Goal: Information Seeking & Learning: Obtain resource

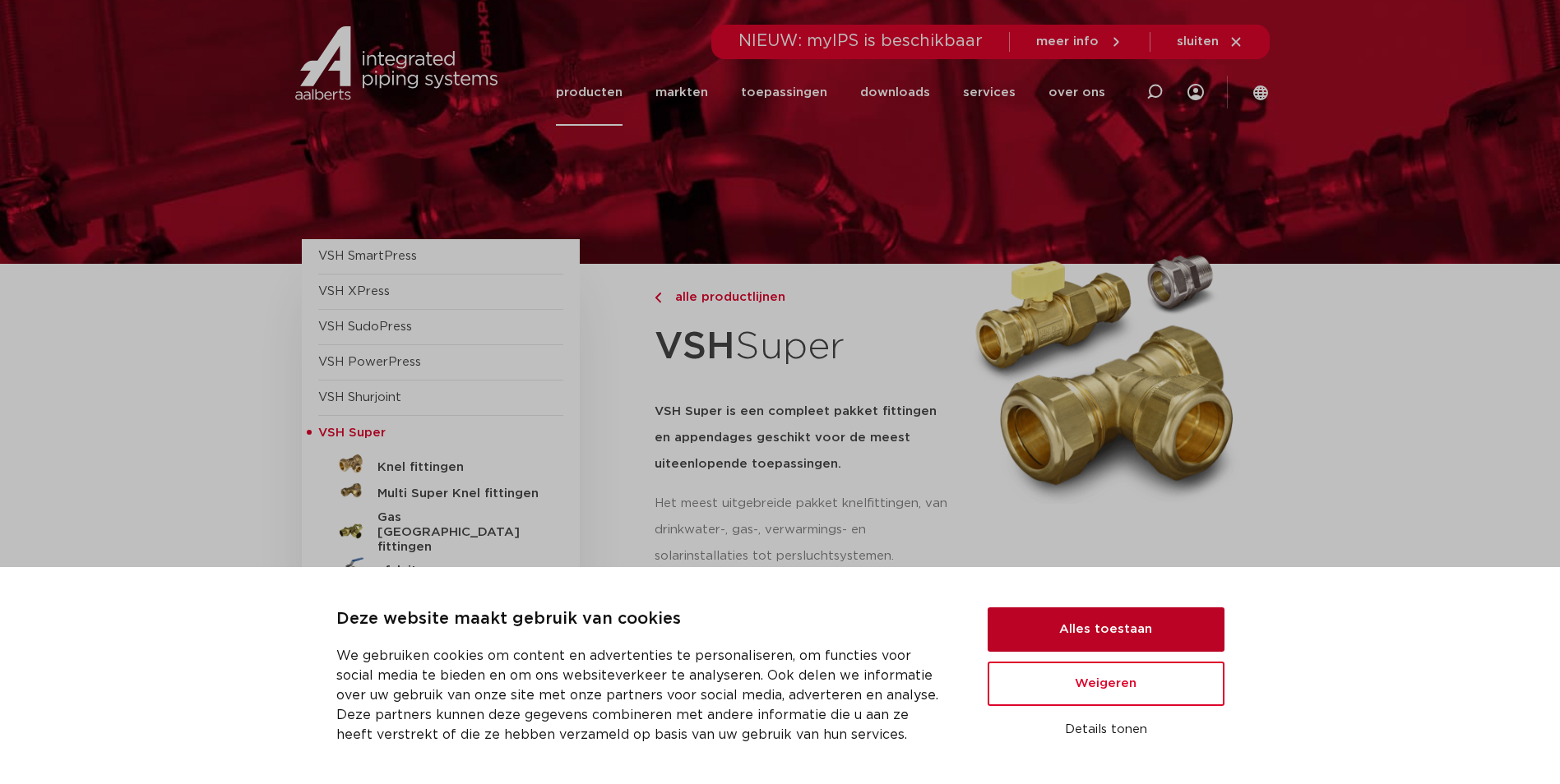
click at [1149, 644] on button "Alles toestaan" at bounding box center [1106, 629] width 236 height 44
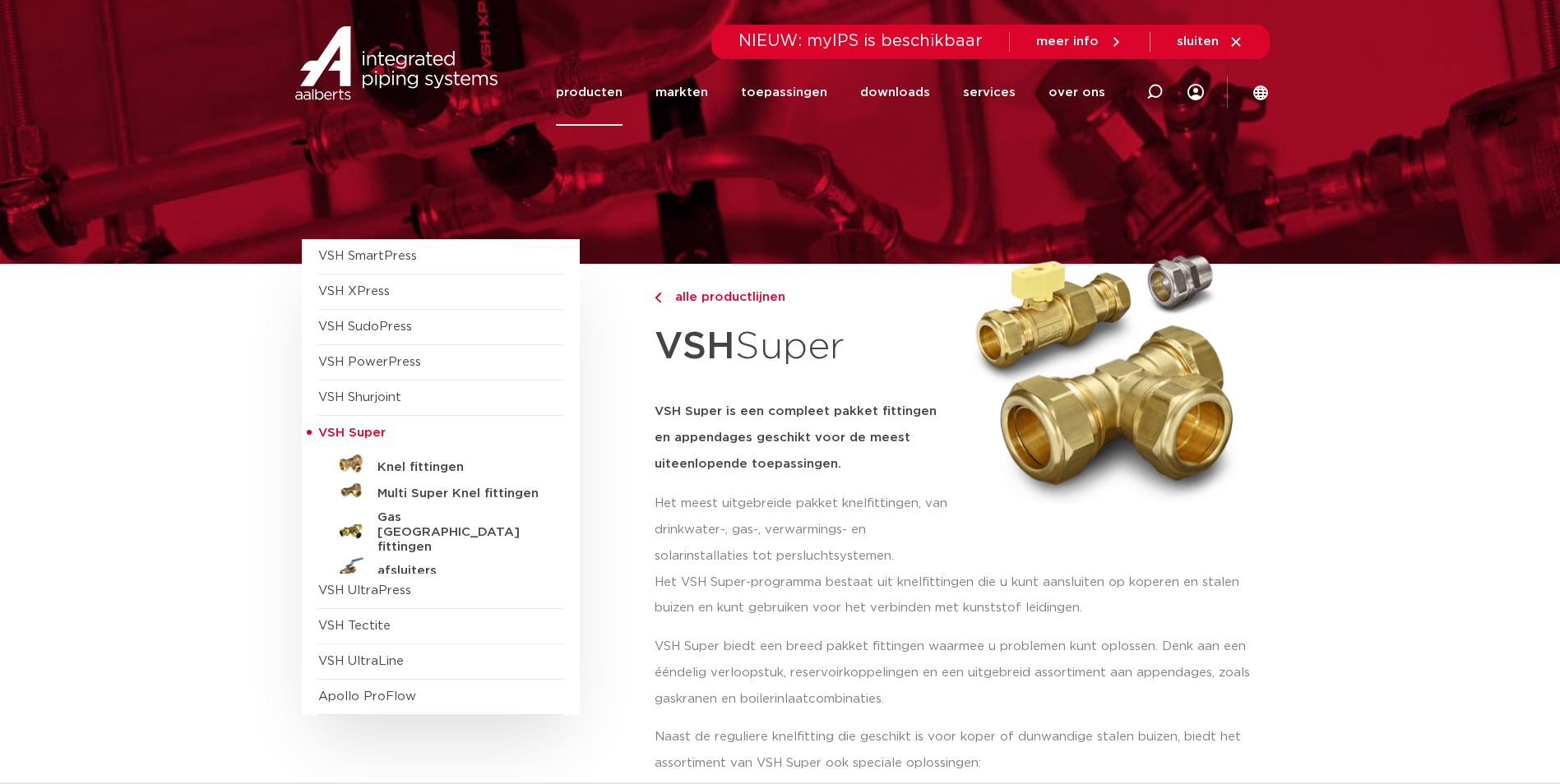
click at [756, 409] on h5 "VSH Super is een compleet pakket fittingen en appendages geschikt voor de meest…" at bounding box center [803, 438] width 298 height 78
click at [374, 625] on span "VSH Tectite" at bounding box center [355, 626] width 72 height 13
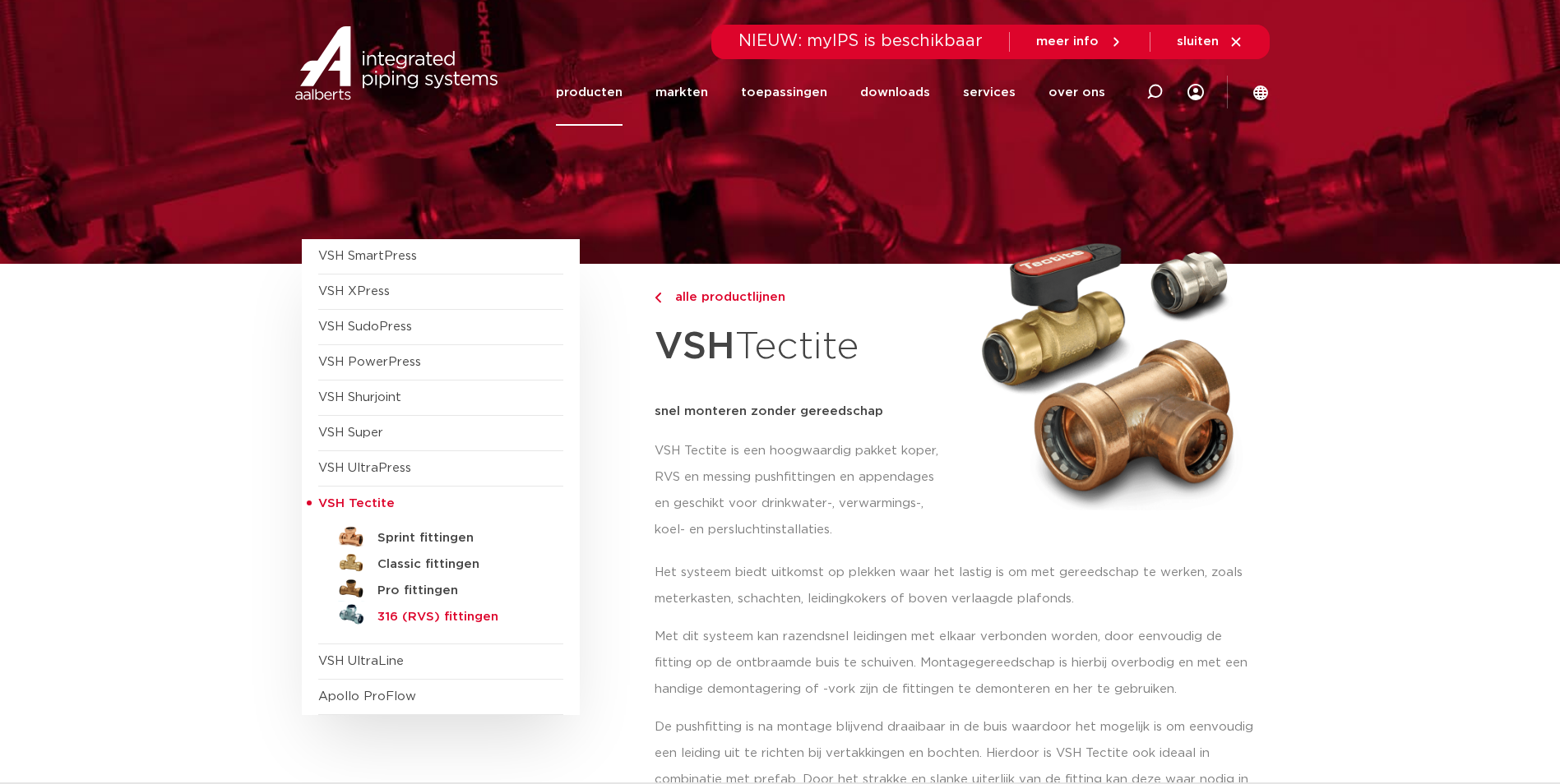
click at [393, 617] on h5 "316 (RVS) fittingen" at bounding box center [458, 617] width 162 height 14
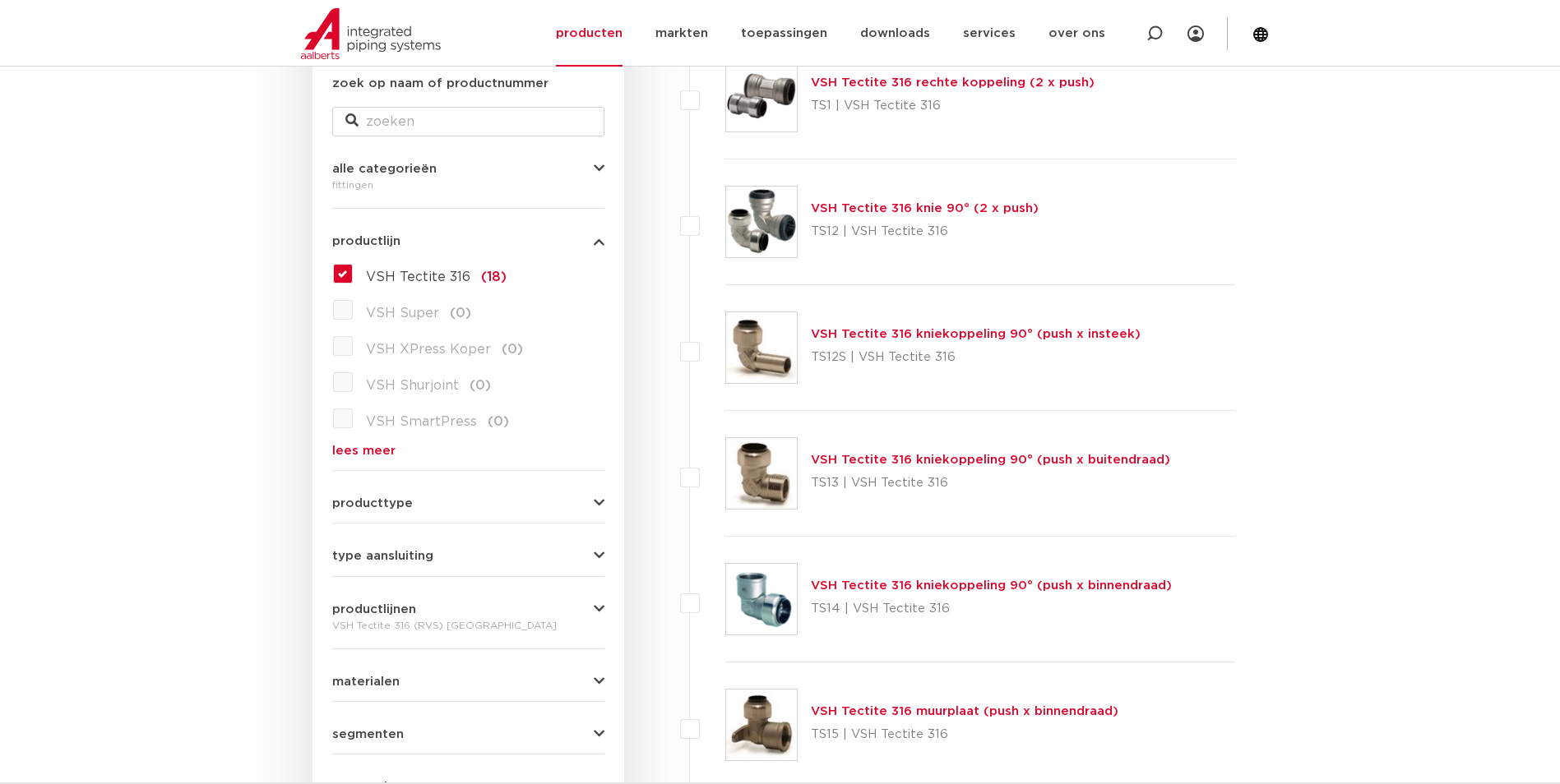
scroll to position [329, 0]
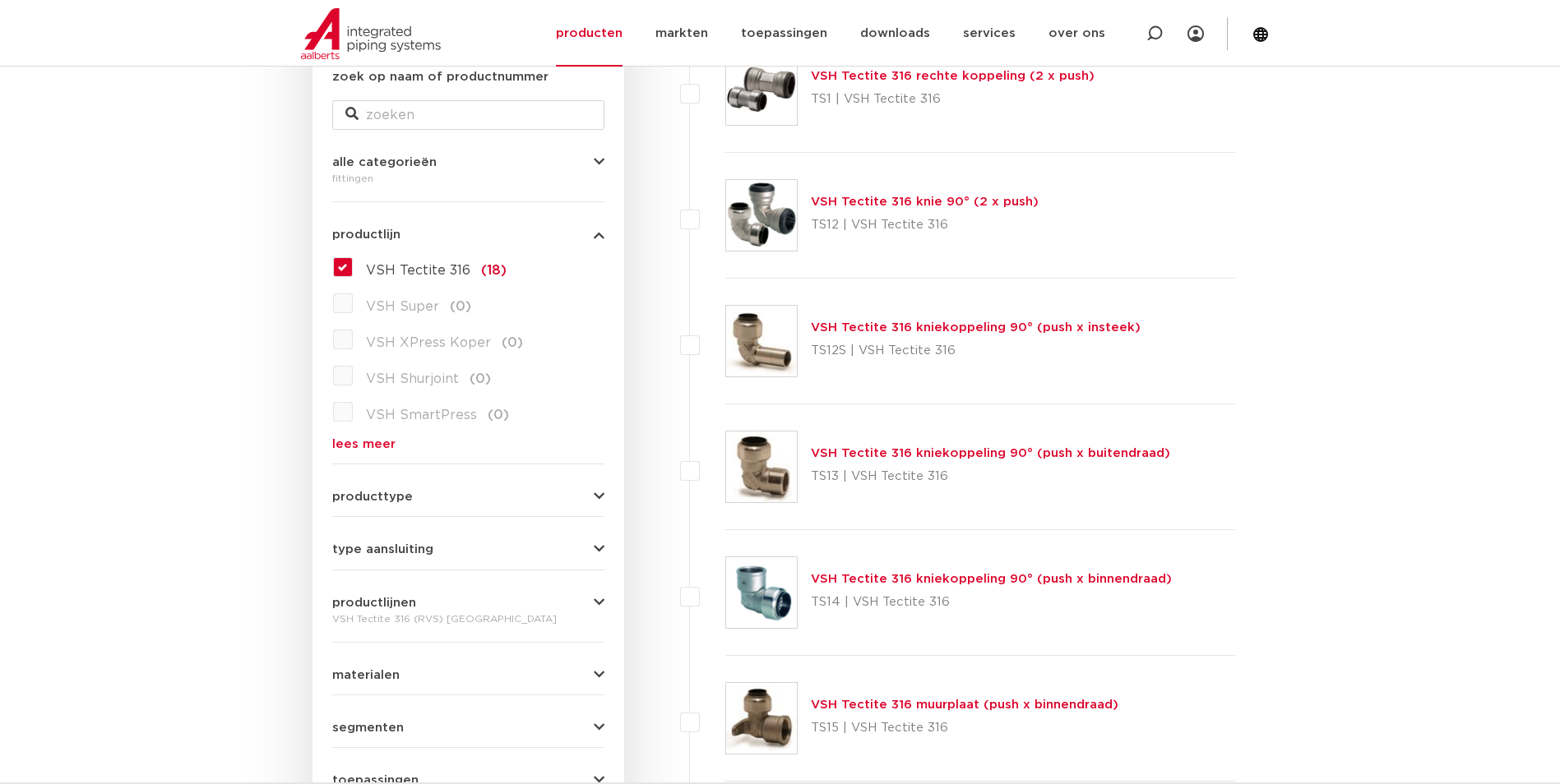
click at [991, 583] on link "VSH Tectite 316 kniekoppeling 90° (push x binnendraad)" at bounding box center [992, 579] width 361 height 13
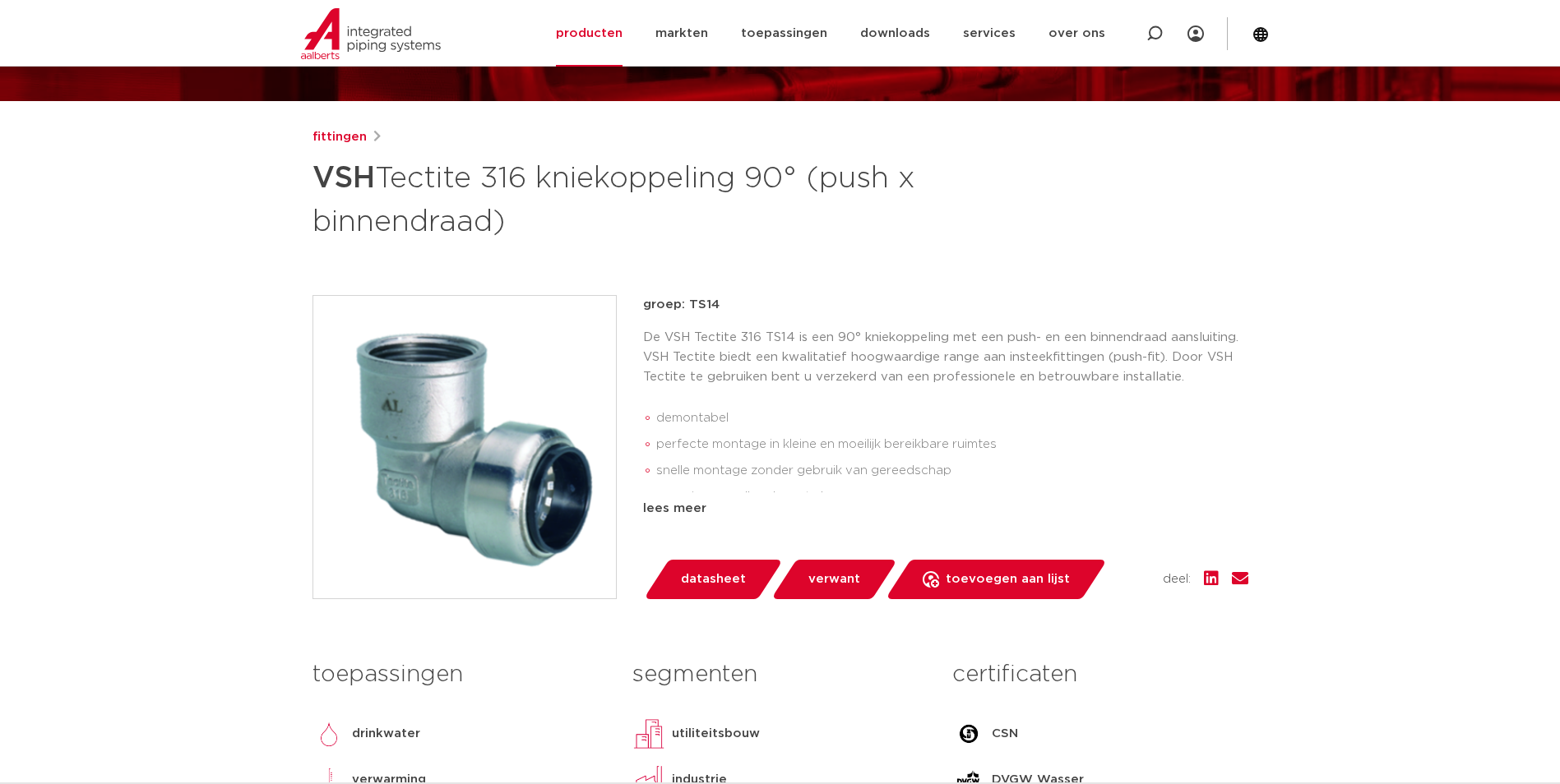
scroll to position [164, 0]
click at [230, 41] on section "Zoeken NIEUW: myIPS is beschikbaar meer info sluiten producten markten toepassi…" at bounding box center [780, 32] width 1560 height 66
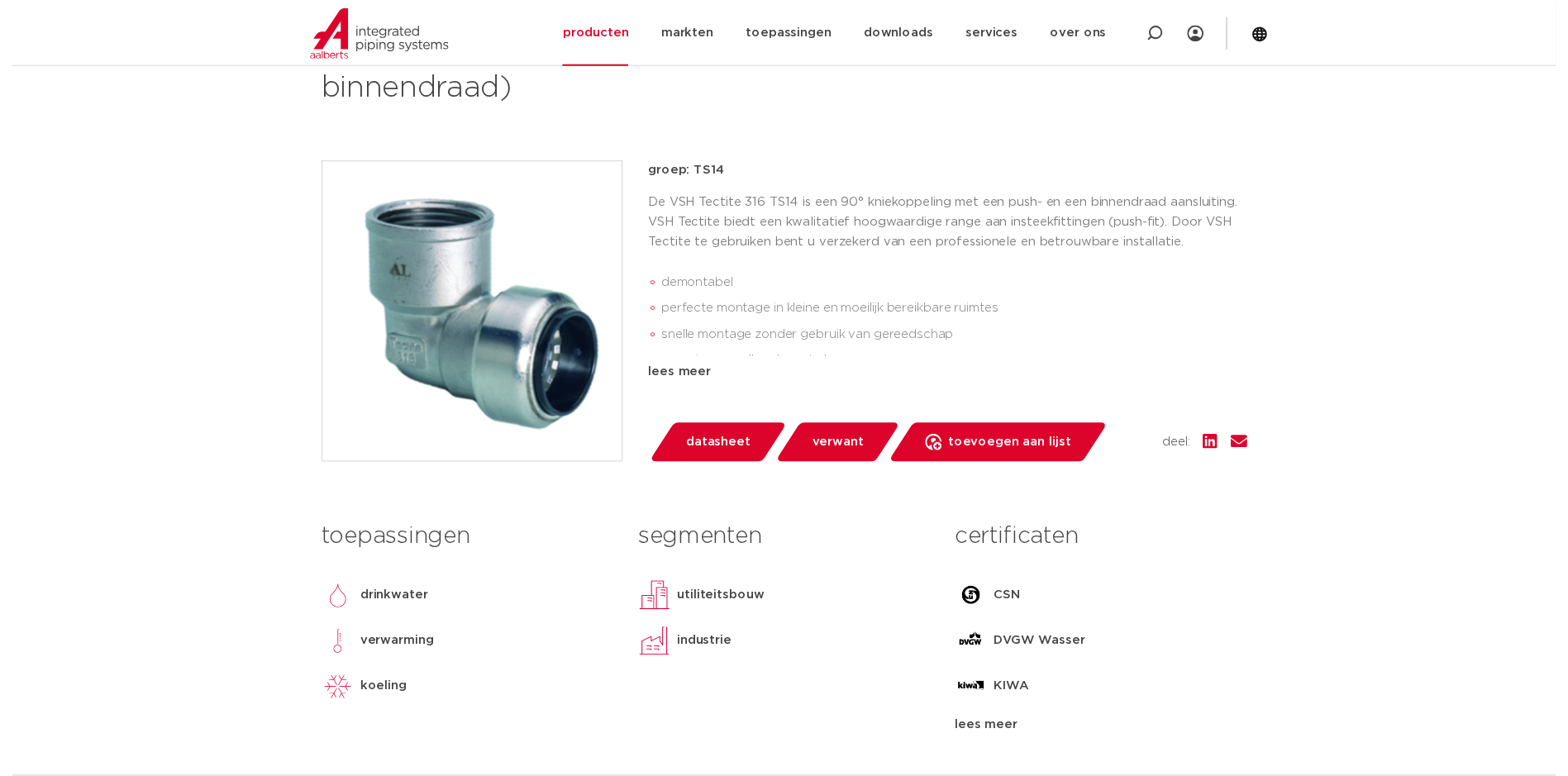
scroll to position [331, 0]
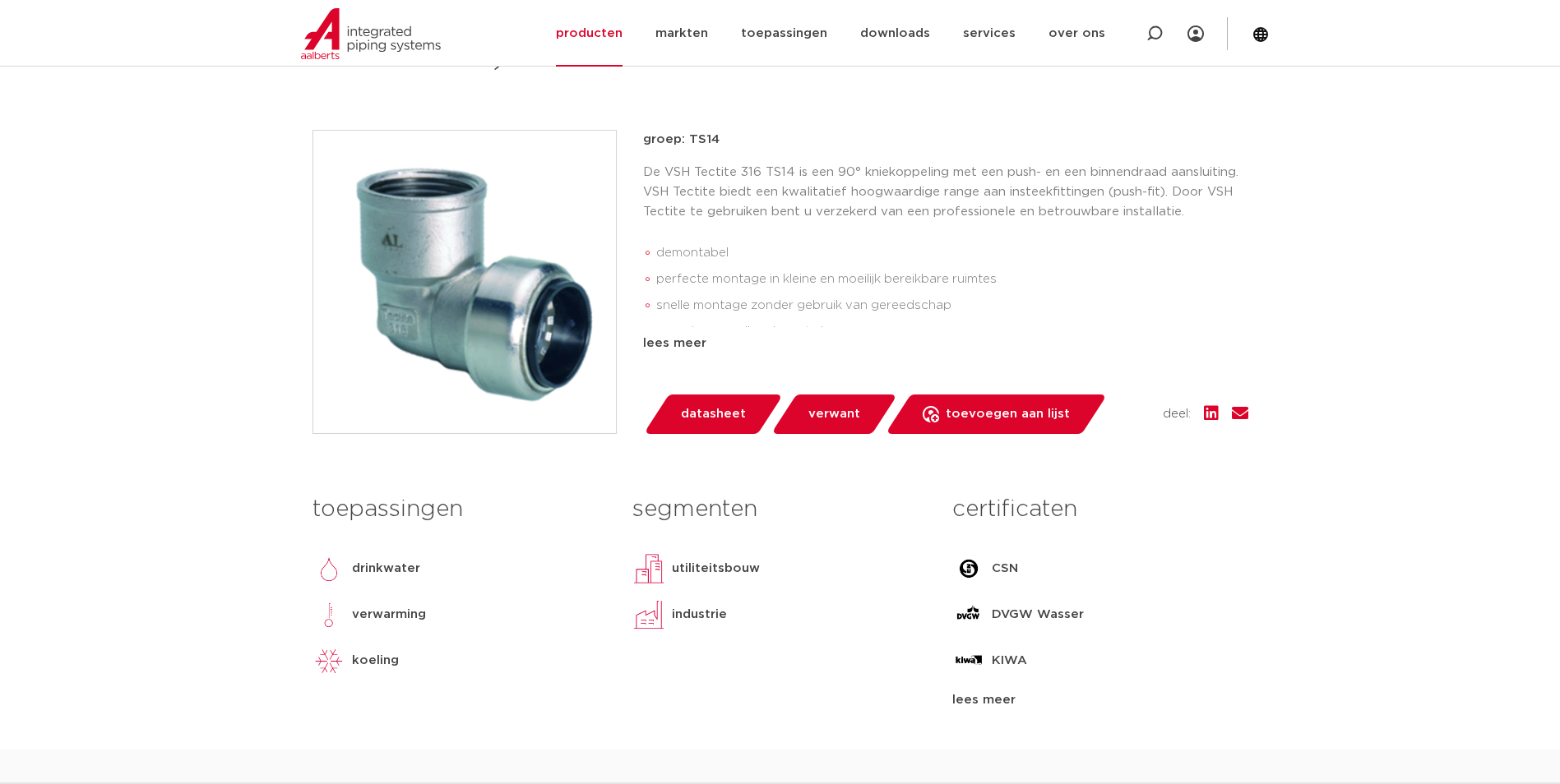
click at [709, 403] on span "datasheet" at bounding box center [714, 414] width 65 height 26
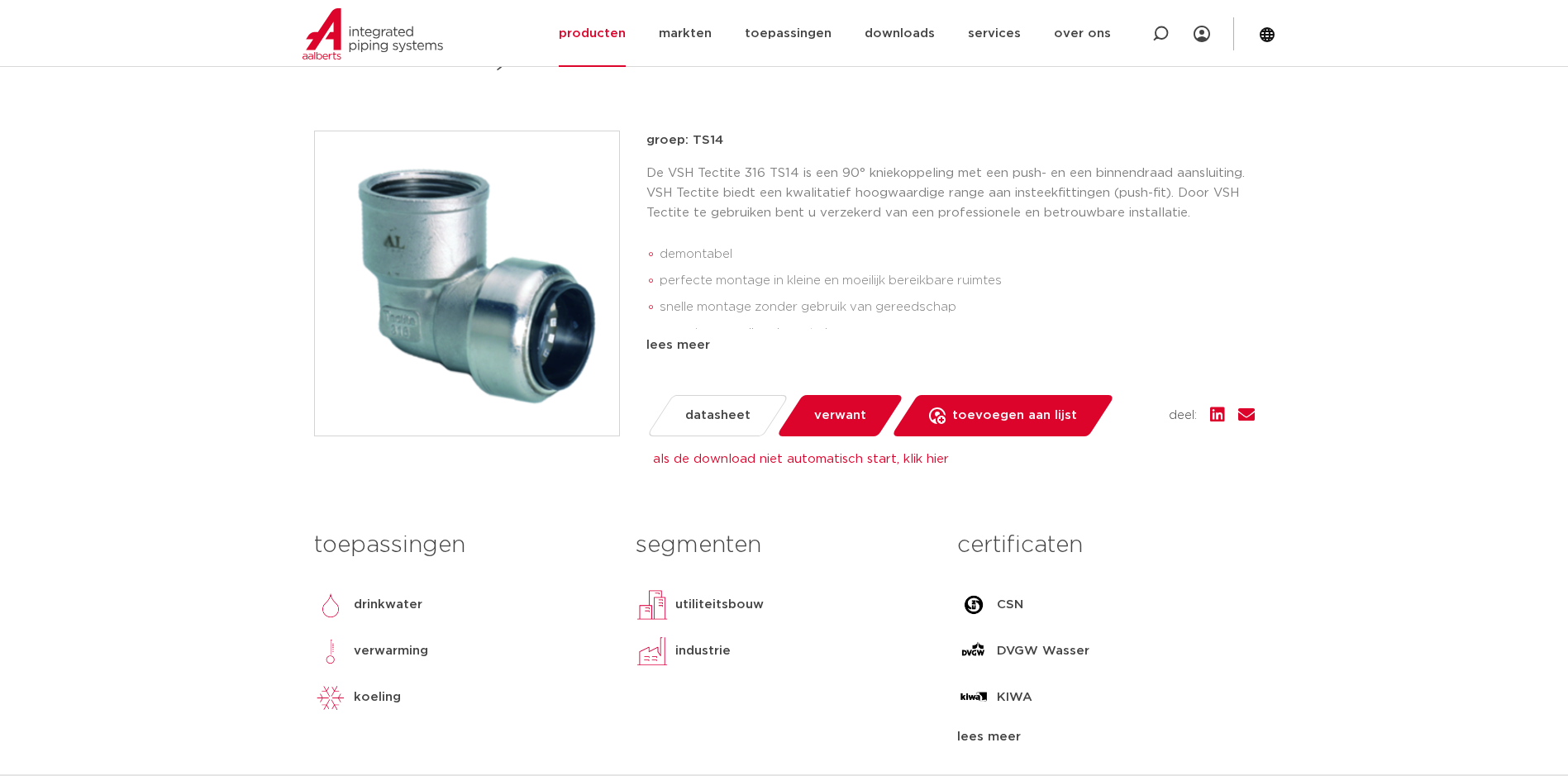
click at [1081, 182] on p "De VSH Tectite 316 TS14 is een 90° kniekoppeling met een push- en een binnendra…" at bounding box center [950, 193] width 609 height 60
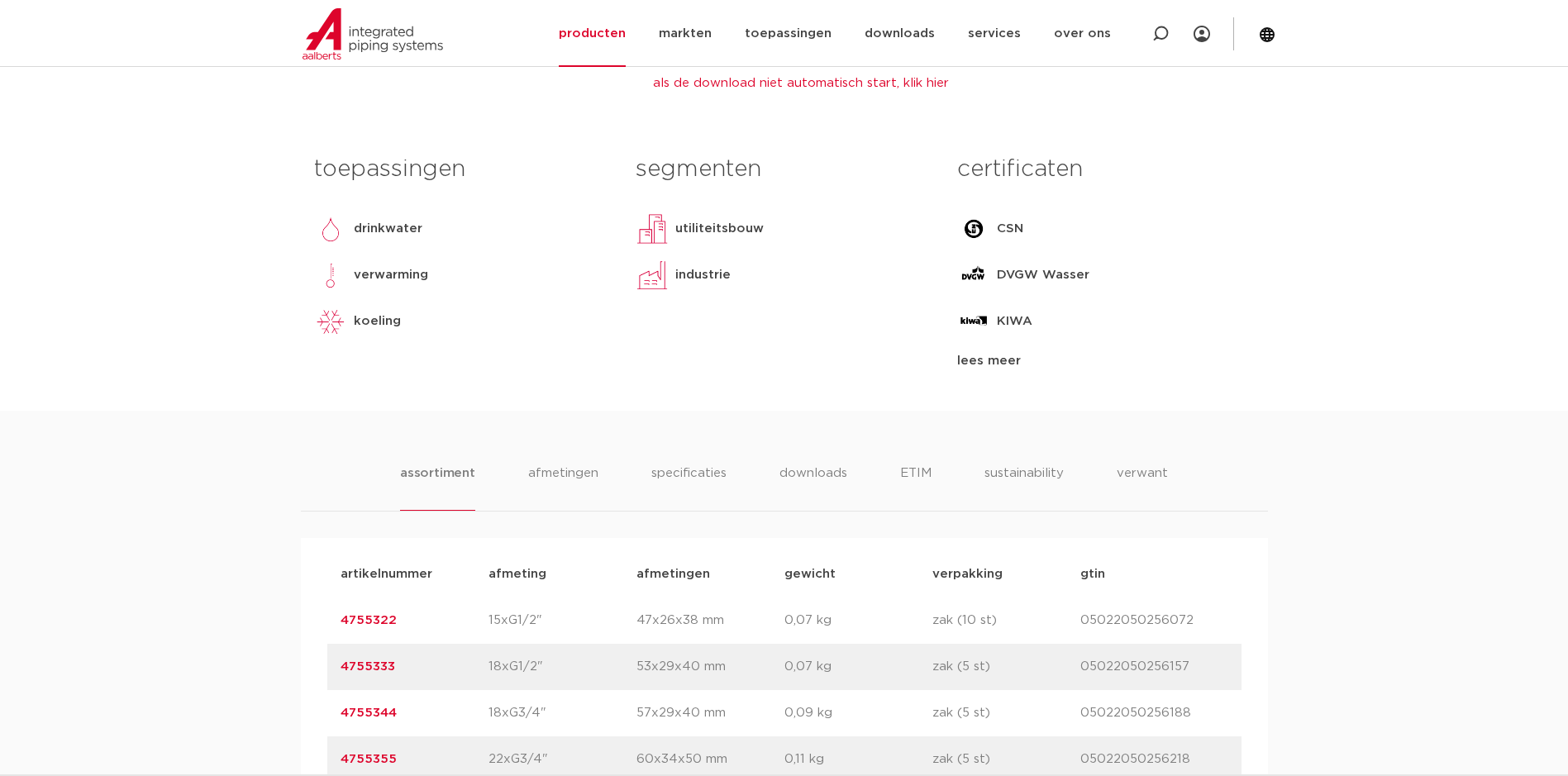
scroll to position [743, 0]
